Goal: Navigation & Orientation: Understand site structure

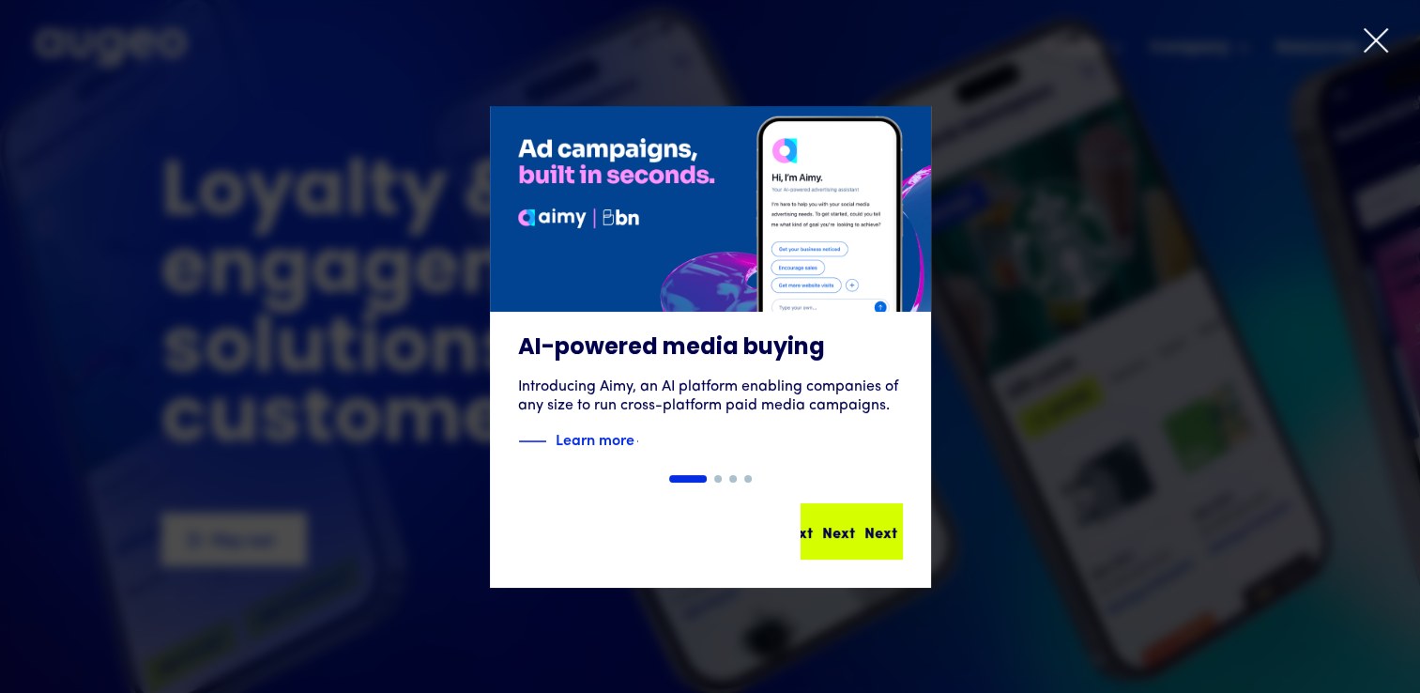
click at [864, 532] on div "Next" at bounding box center [879, 531] width 33 height 23
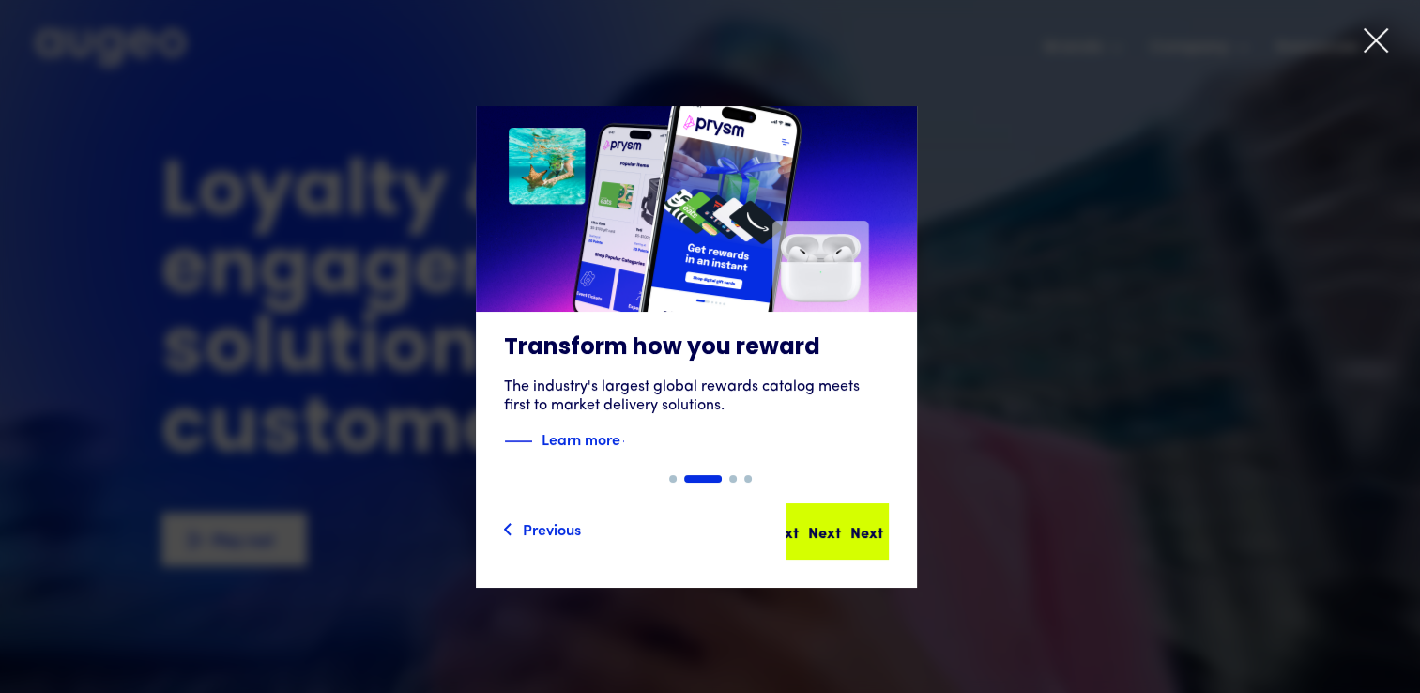
click at [872, 549] on div "Next Next Next Next" at bounding box center [838, 531] width 99 height 53
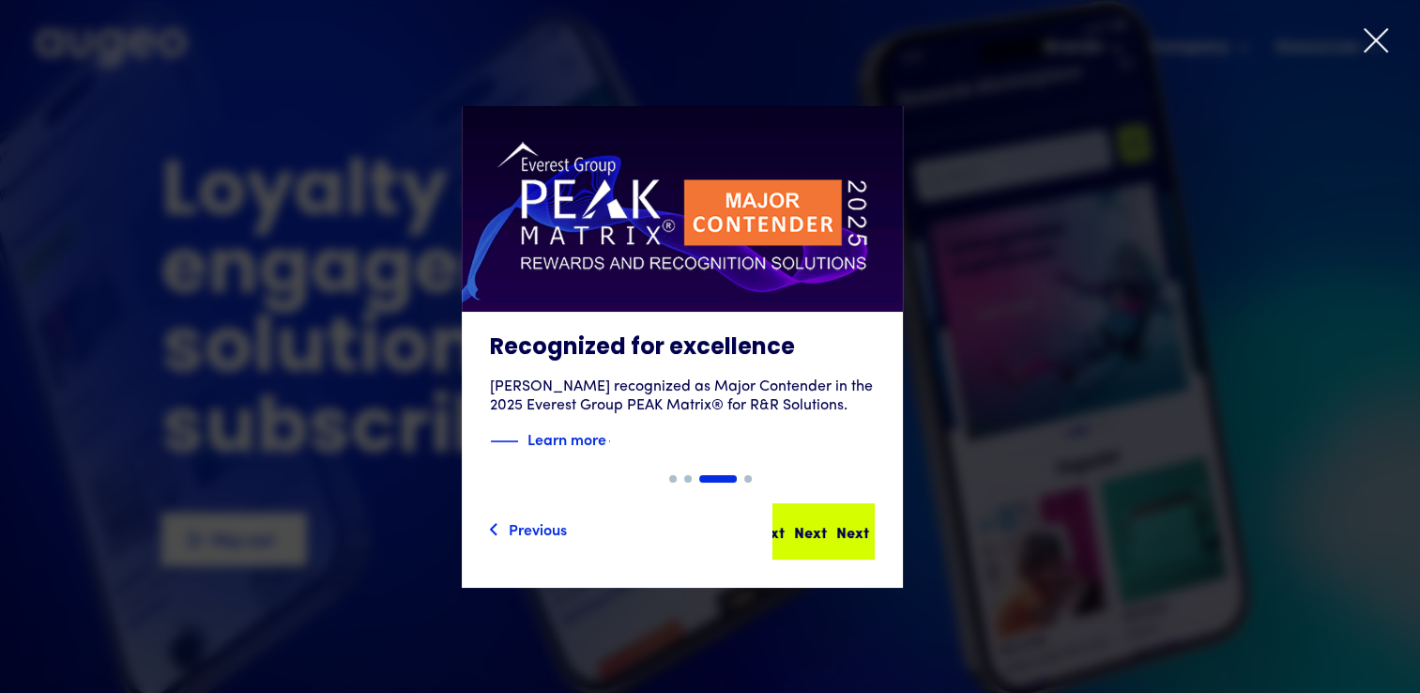
click at [825, 530] on div "Next" at bounding box center [808, 531] width 33 height 23
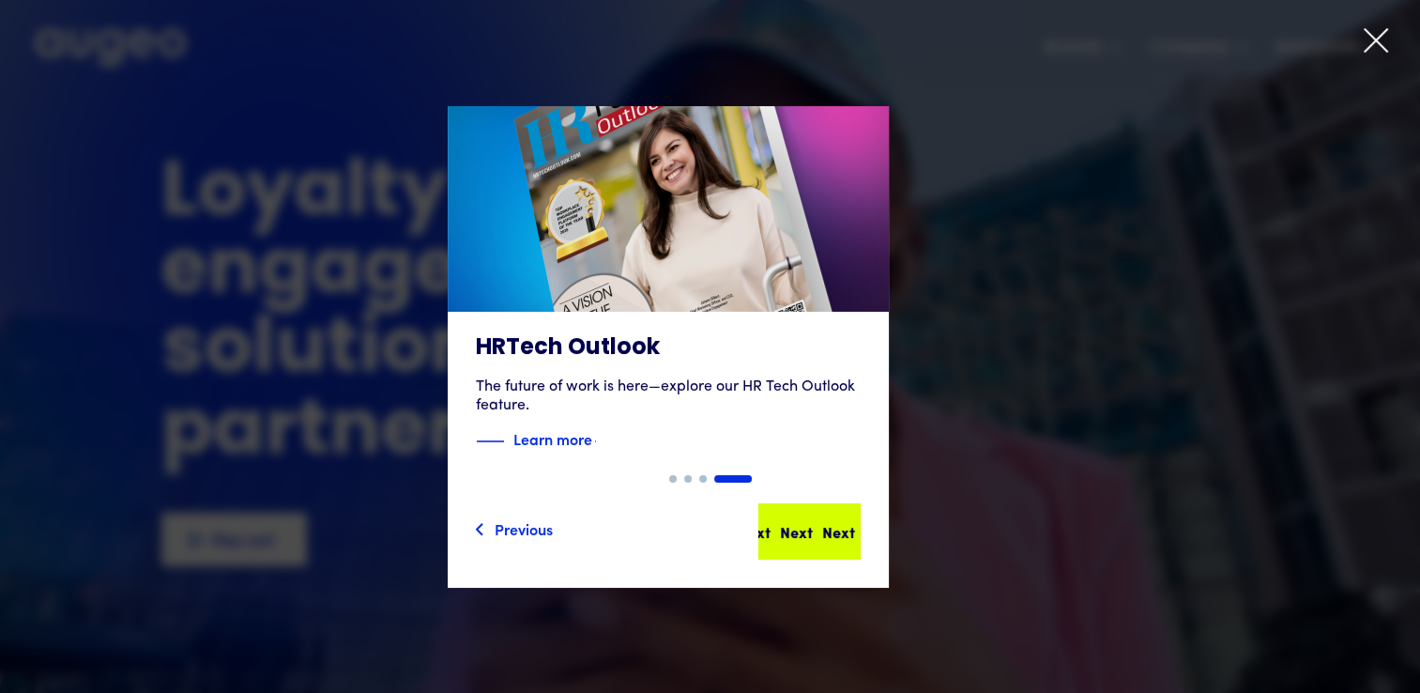
click at [796, 540] on div "Next" at bounding box center [779, 531] width 33 height 23
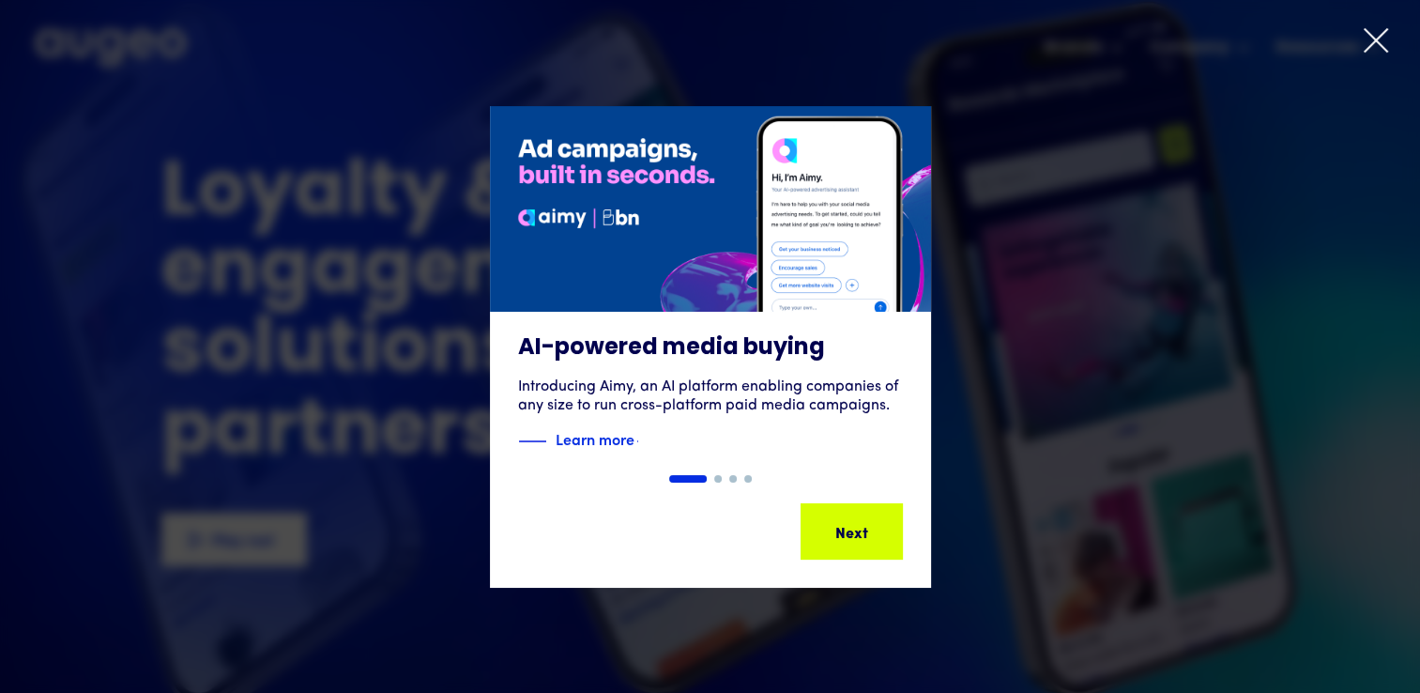
click at [1378, 47] on icon at bounding box center [1376, 40] width 28 height 28
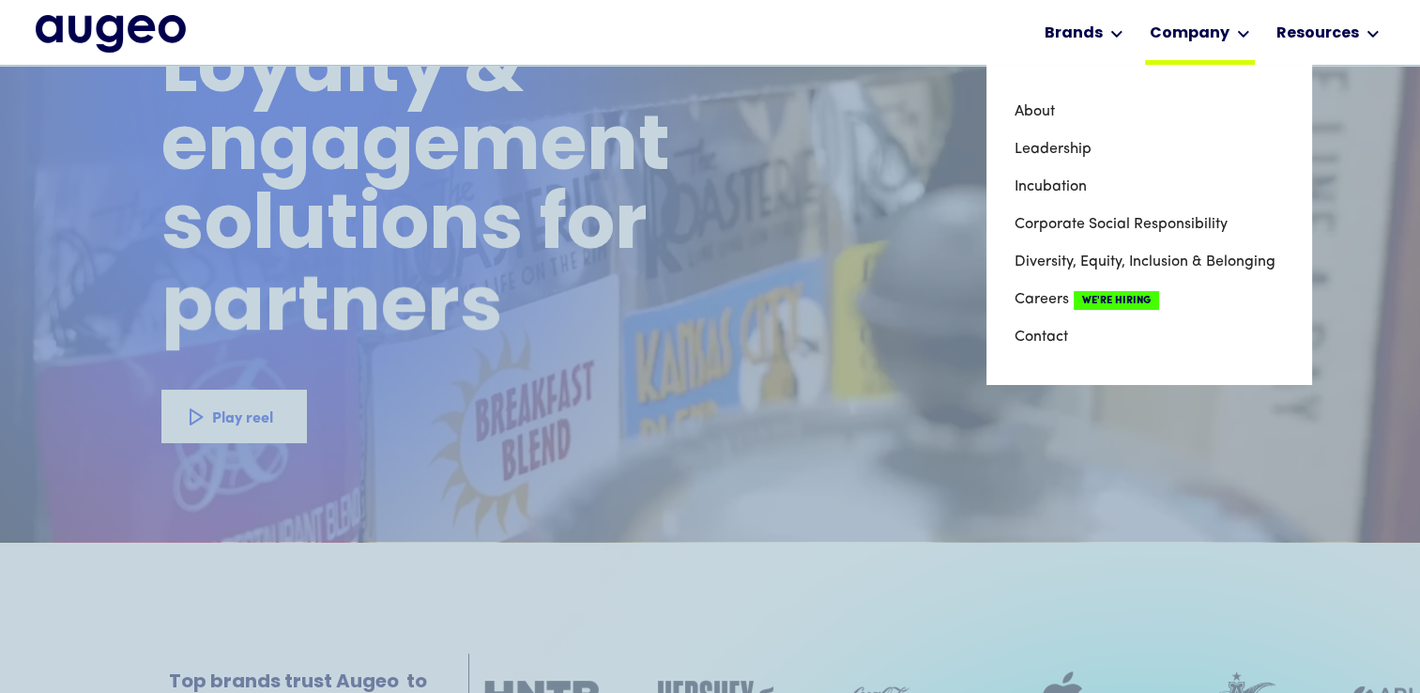
scroll to position [94, 0]
